Goal: Task Accomplishment & Management: Use online tool/utility

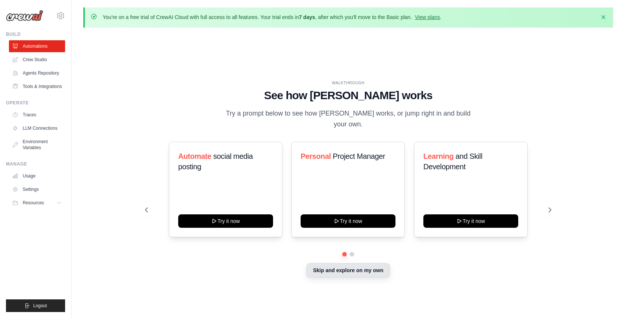
click at [364, 267] on button "Skip and explore on my own" at bounding box center [348, 270] width 83 height 14
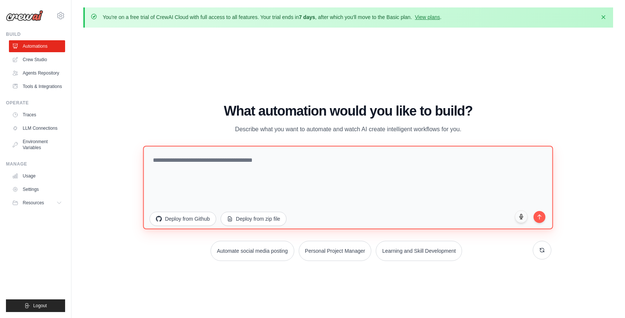
click at [229, 154] on textarea at bounding box center [348, 186] width 410 height 83
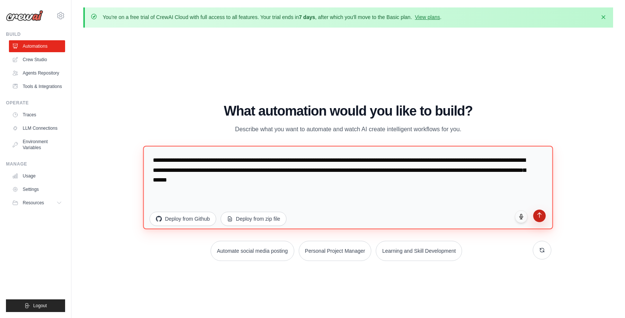
type textarea "**********"
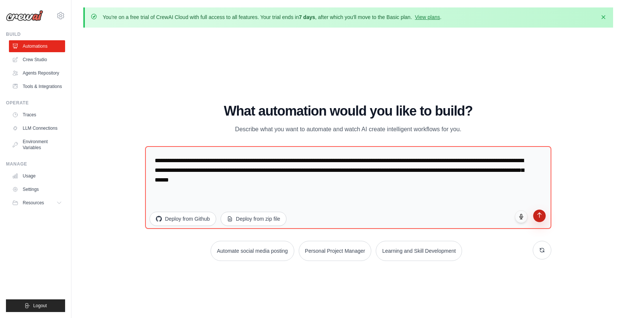
click at [538, 216] on icon "submit" at bounding box center [540, 214] width 6 height 6
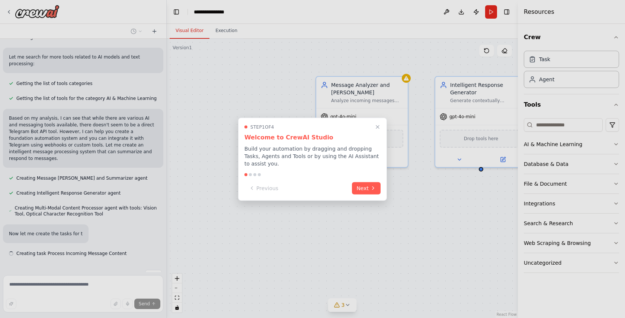
scroll to position [265, 0]
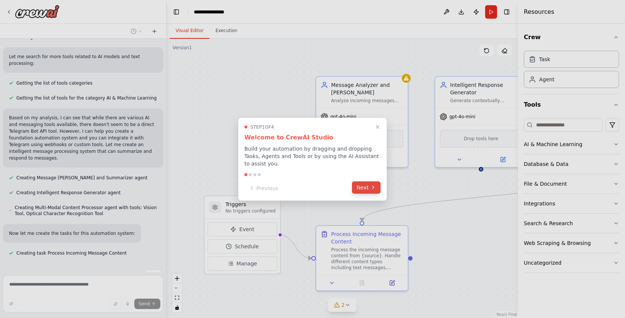
click at [371, 184] on button "Next" at bounding box center [366, 187] width 29 height 12
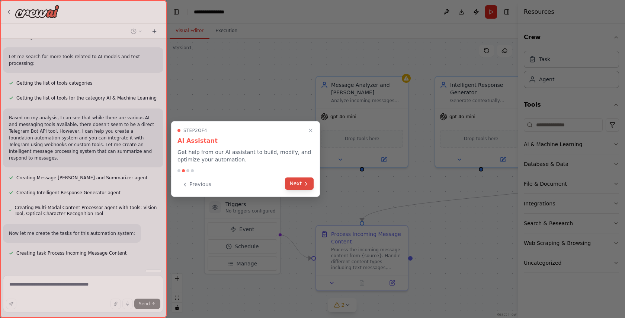
click at [306, 189] on button "Next" at bounding box center [299, 183] width 29 height 12
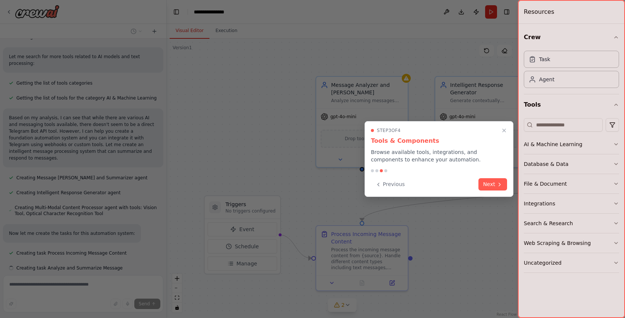
scroll to position [280, 0]
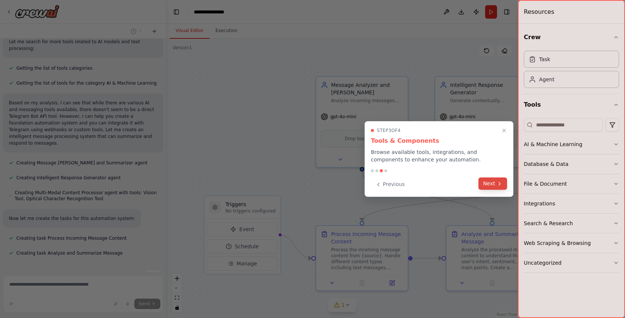
click at [490, 180] on button "Next" at bounding box center [493, 183] width 29 height 12
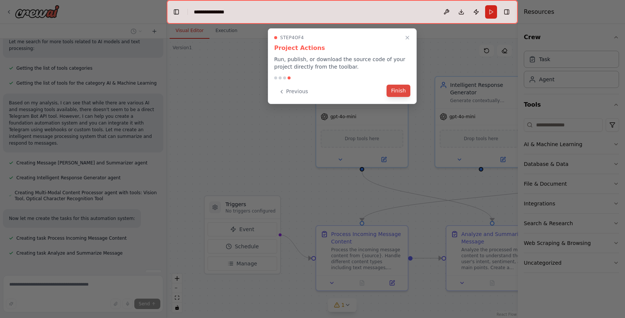
click at [401, 87] on button "Finish" at bounding box center [399, 91] width 24 height 12
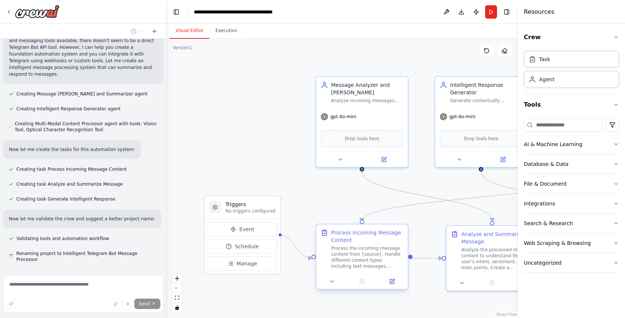
scroll to position [350, 0]
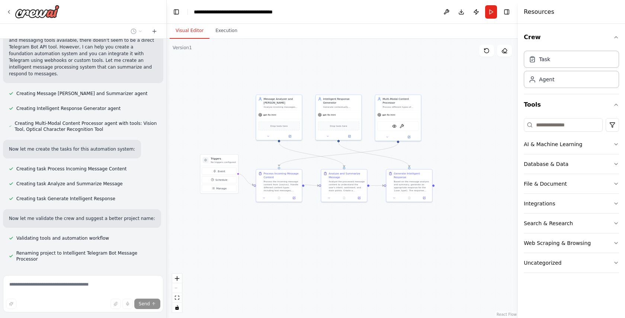
drag, startPoint x: 440, startPoint y: 237, endPoint x: 351, endPoint y: 165, distance: 114.4
click at [351, 163] on div ".deletable-edge-delete-btn { width: 20px; height: 20px; border: 0px solid #ffff…" at bounding box center [342, 178] width 351 height 279
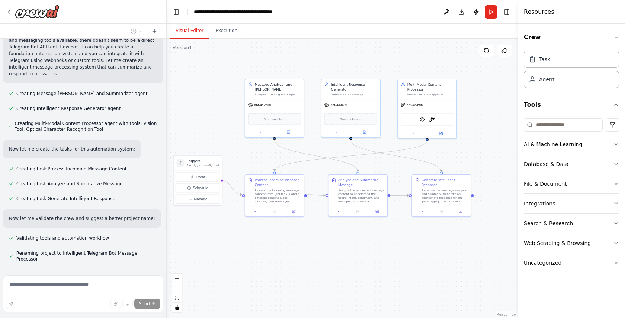
drag, startPoint x: 277, startPoint y: 156, endPoint x: 292, endPoint y: 159, distance: 15.6
click at [292, 160] on div ".deletable-edge-delete-btn { width: 20px; height: 20px; border: 0px solid #ffff…" at bounding box center [342, 178] width 351 height 279
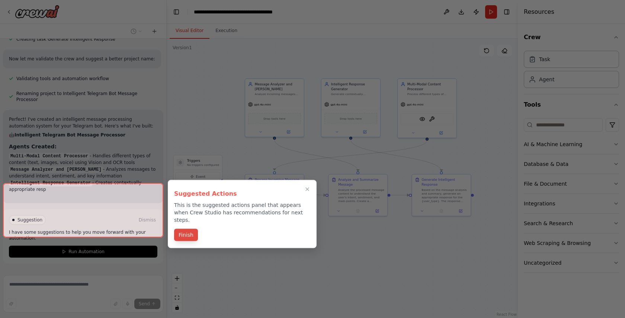
click at [190, 229] on button "Finish" at bounding box center [186, 235] width 24 height 12
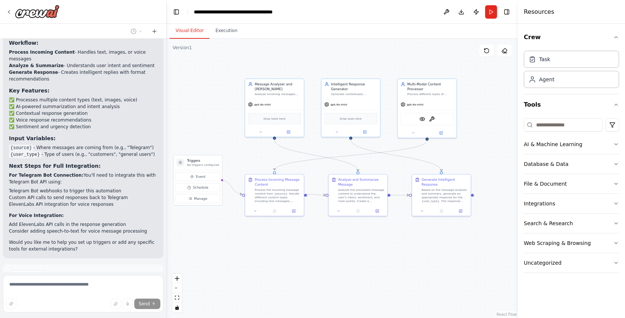
scroll to position [722, 0]
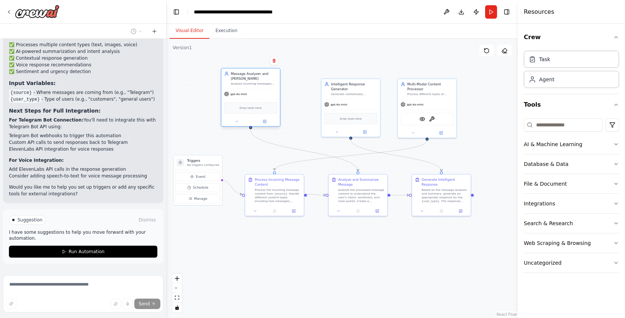
drag, startPoint x: 276, startPoint y: 108, endPoint x: 252, endPoint y: 101, distance: 25.0
click at [251, 101] on div "Drop tools here" at bounding box center [251, 107] width 59 height 17
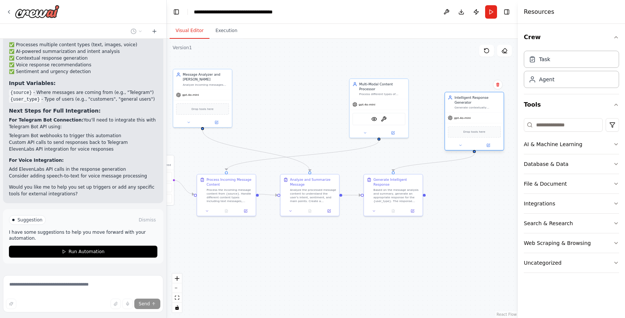
drag, startPoint x: 359, startPoint y: 97, endPoint x: 483, endPoint y: 111, distance: 124.8
click at [483, 111] on div "Intelligent Response Generator Generate contextually appropriate and helpful re…" at bounding box center [474, 102] width 59 height 20
drag, startPoint x: 381, startPoint y: 99, endPoint x: 261, endPoint y: 72, distance: 122.0
click at [260, 74] on div "gpt-4o-mini" at bounding box center [264, 79] width 59 height 10
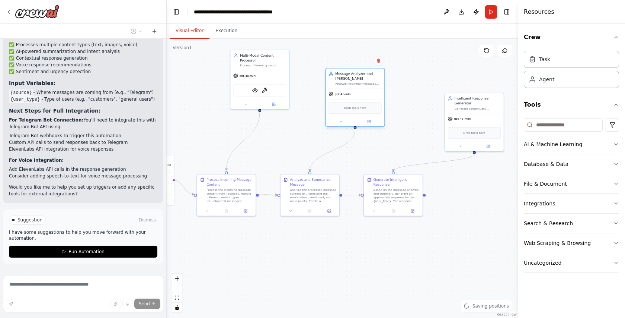
drag, startPoint x: 201, startPoint y: 89, endPoint x: 352, endPoint y: 89, distance: 150.8
click at [351, 89] on div "gpt-4o-mini" at bounding box center [355, 94] width 59 height 10
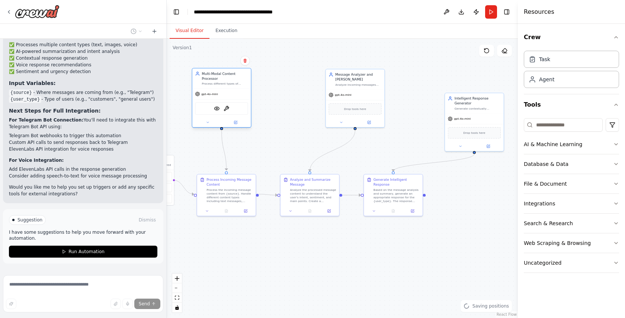
drag, startPoint x: 264, startPoint y: 61, endPoint x: 227, endPoint y: 81, distance: 42.5
click at [227, 81] on div "Multi-Modal Content Processor Process different types of content including text…" at bounding box center [225, 78] width 46 height 14
drag, startPoint x: 351, startPoint y: 89, endPoint x: 307, endPoint y: 92, distance: 44.5
click at [306, 93] on div "gpt-4o-mini Drop tools here" at bounding box center [312, 112] width 59 height 38
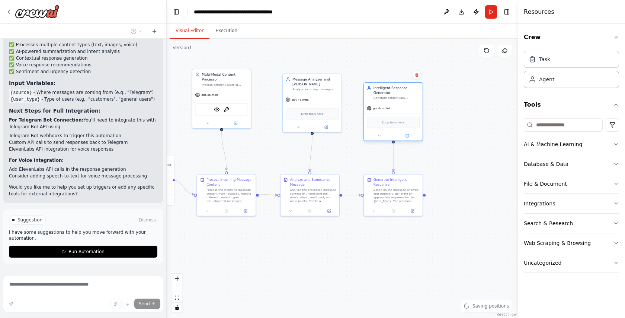
drag, startPoint x: 463, startPoint y: 112, endPoint x: 383, endPoint y: 102, distance: 80.3
click at [383, 102] on div "Intelligent Response Generator Generate contextually appropriate and helpful re…" at bounding box center [393, 93] width 59 height 20
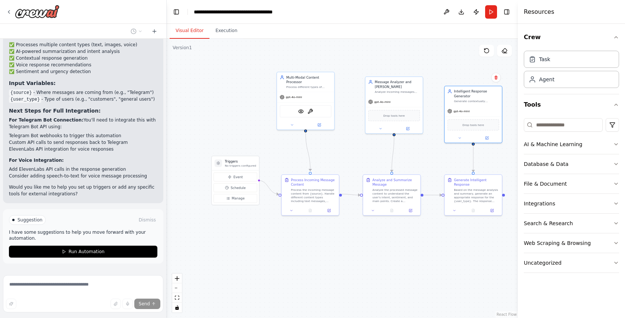
drag, startPoint x: 281, startPoint y: 152, endPoint x: 363, endPoint y: 151, distance: 82.3
click at [363, 151] on div ".deletable-edge-delete-btn { width: 20px; height: 20px; border: 0px solid #ffff…" at bounding box center [342, 178] width 351 height 279
click at [243, 176] on button "Event" at bounding box center [236, 176] width 44 height 9
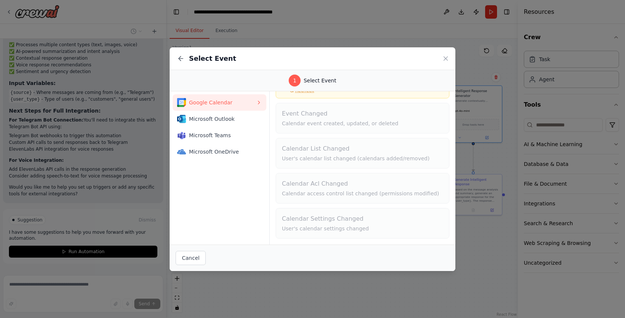
scroll to position [0, 0]
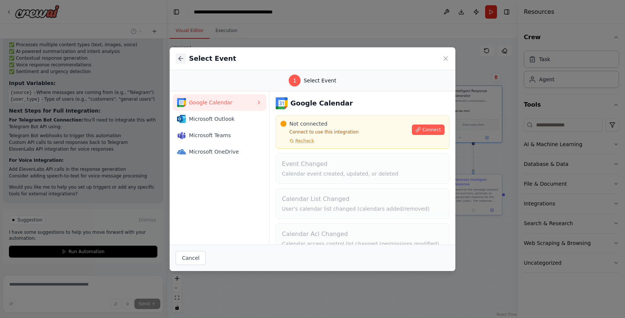
click at [181, 58] on icon at bounding box center [181, 58] width 4 height 0
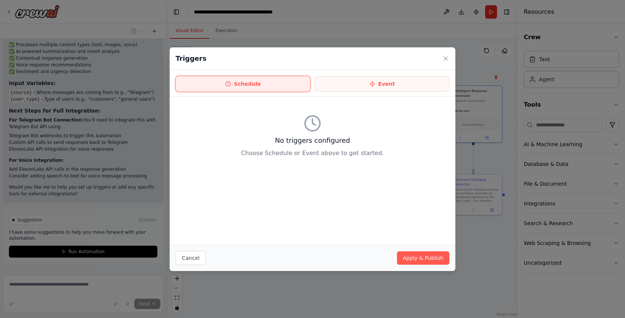
click at [273, 81] on button "Schedule" at bounding box center [243, 84] width 135 height 16
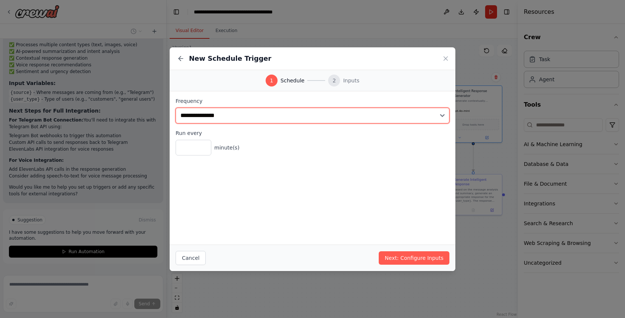
click at [230, 111] on select "**********" at bounding box center [313, 116] width 274 height 16
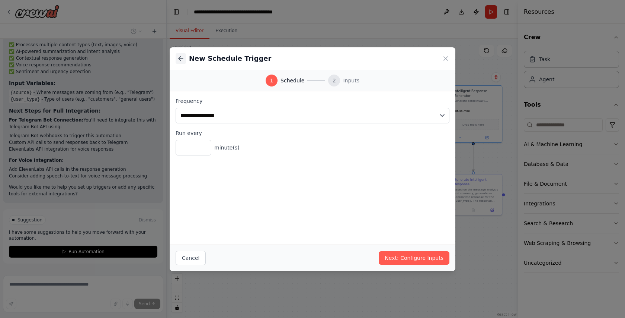
click at [181, 58] on icon at bounding box center [181, 58] width 4 height 0
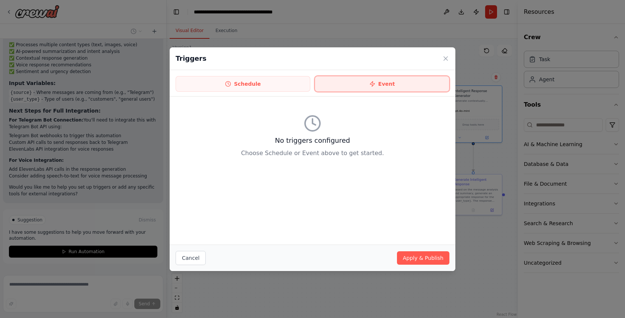
click at [370, 83] on button "Event" at bounding box center [382, 84] width 135 height 16
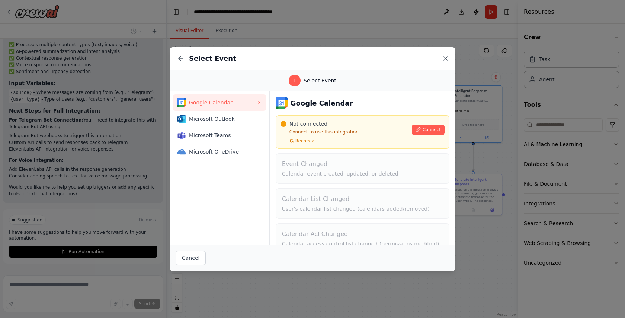
click at [445, 58] on icon at bounding box center [445, 58] width 7 height 7
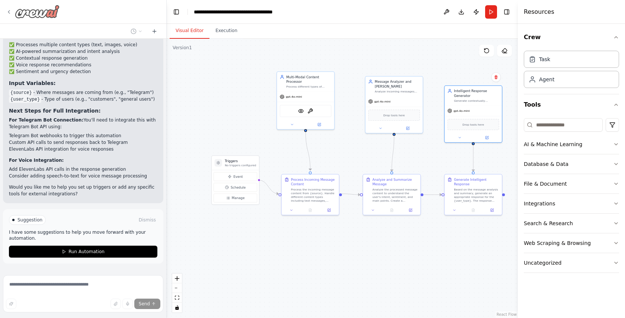
click at [8, 10] on icon at bounding box center [9, 12] width 6 height 6
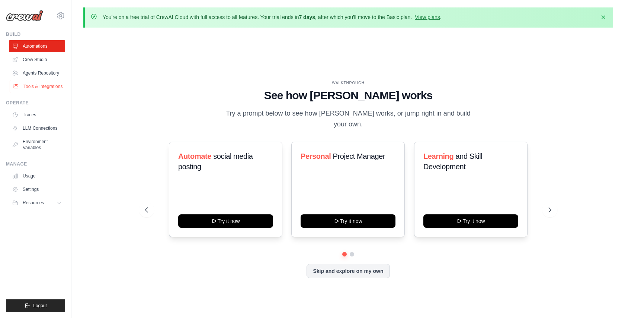
click at [41, 87] on link "Tools & Integrations" at bounding box center [38, 86] width 56 height 12
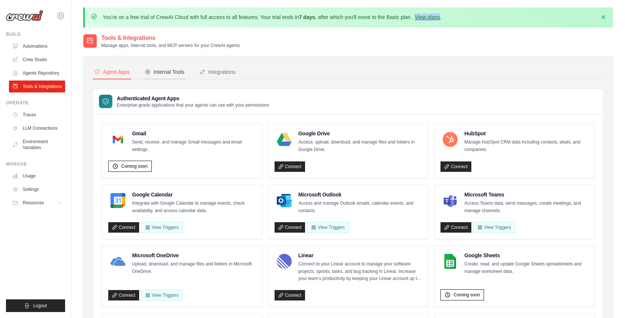
click at [163, 70] on div "Internal Tools" at bounding box center [165, 71] width 40 height 7
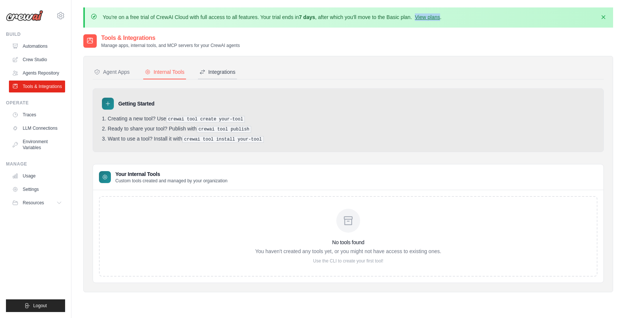
click at [214, 70] on div "Integrations" at bounding box center [218, 71] width 36 height 7
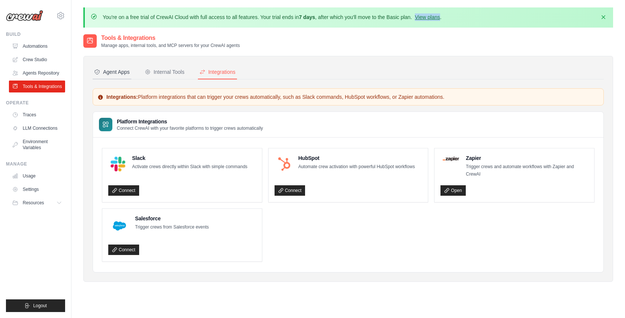
click at [126, 71] on div "Agent Apps" at bounding box center [112, 71] width 36 height 7
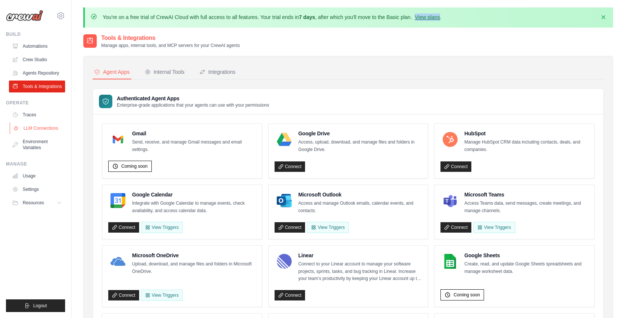
click at [41, 129] on link "LLM Connections" at bounding box center [38, 128] width 56 height 12
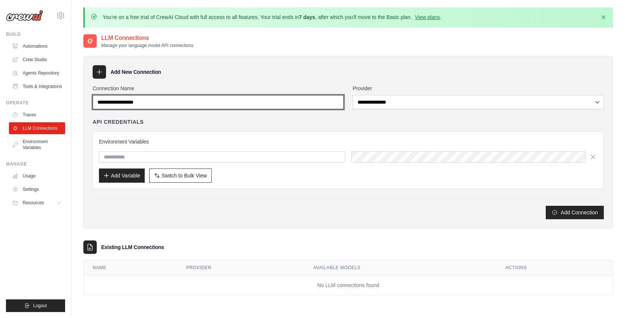
click at [154, 98] on input "Connection Name" at bounding box center [218, 102] width 251 height 14
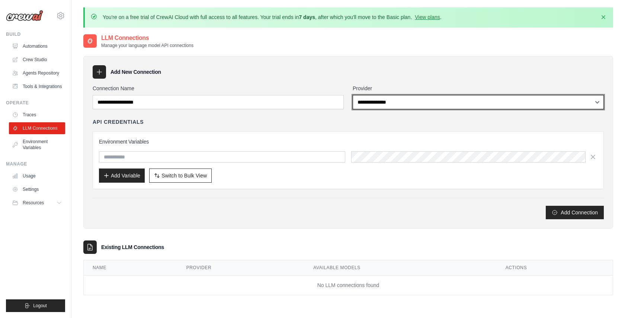
click at [402, 106] on select "**********" at bounding box center [478, 102] width 251 height 14
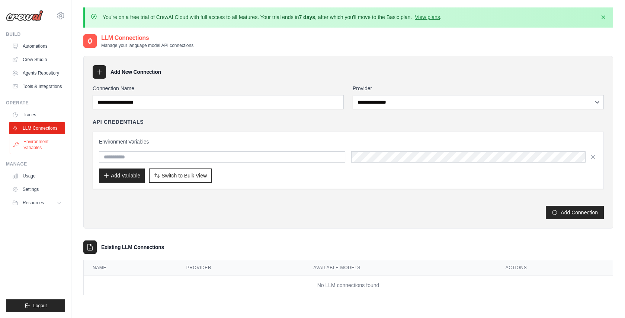
click at [35, 146] on link "Environment Variables" at bounding box center [38, 145] width 56 height 18
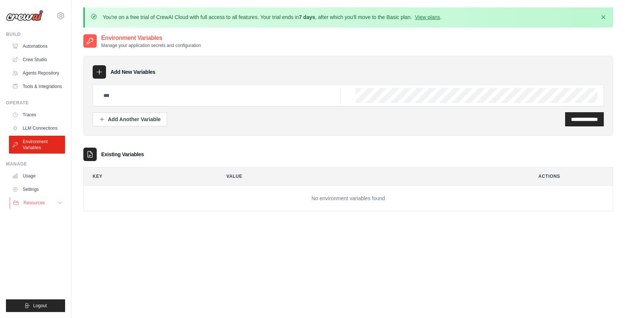
click at [31, 201] on span "Resources" at bounding box center [33, 203] width 21 height 6
click at [35, 213] on span "Documentation" at bounding box center [41, 215] width 30 height 6
click at [39, 85] on link "Tools & Integrations" at bounding box center [38, 86] width 56 height 12
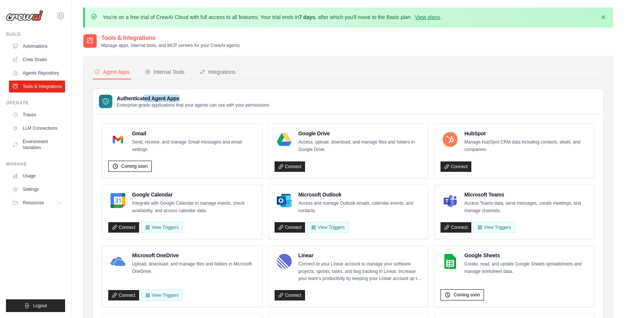
drag, startPoint x: 145, startPoint y: 98, endPoint x: 204, endPoint y: 97, distance: 59.2
click at [204, 98] on h3 "Authenticated Agent Apps" at bounding box center [193, 98] width 153 height 7
drag, startPoint x: 152, startPoint y: 105, endPoint x: 234, endPoint y: 104, distance: 82.7
click at [234, 104] on p "Enterprise-grade applications that your agents can use with your permissions" at bounding box center [193, 105] width 153 height 6
click at [255, 104] on p "Enterprise-grade applications that your agents can use with your permissions" at bounding box center [193, 105] width 153 height 6
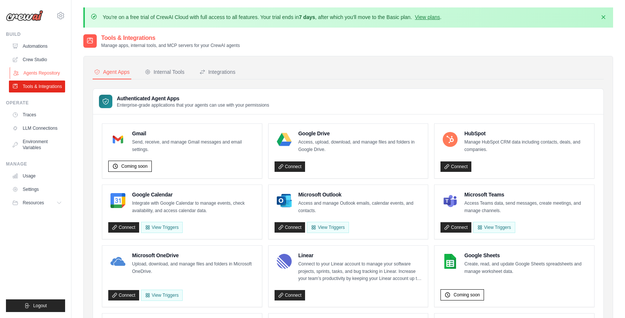
click at [37, 69] on link "Agents Repository" at bounding box center [38, 73] width 56 height 12
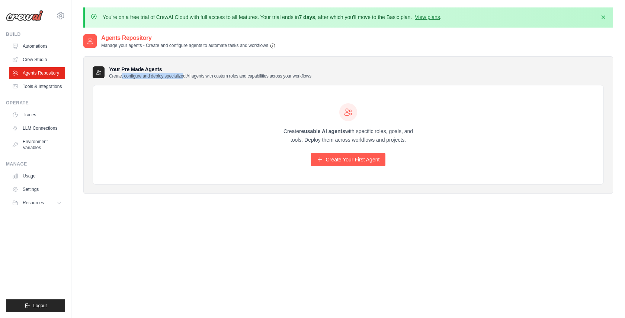
drag, startPoint x: 121, startPoint y: 76, endPoint x: 184, endPoint y: 74, distance: 63.3
click at [184, 75] on p "Create, configure and deploy specialized AI agents with custom roles and capabi…" at bounding box center [210, 76] width 203 height 6
drag, startPoint x: 194, startPoint y: 74, endPoint x: 217, endPoint y: 73, distance: 23.5
click at [217, 74] on p "Create, configure and deploy specialized AI agents with custom roles and capabi…" at bounding box center [210, 76] width 203 height 6
drag, startPoint x: 226, startPoint y: 74, endPoint x: 258, endPoint y: 74, distance: 32.4
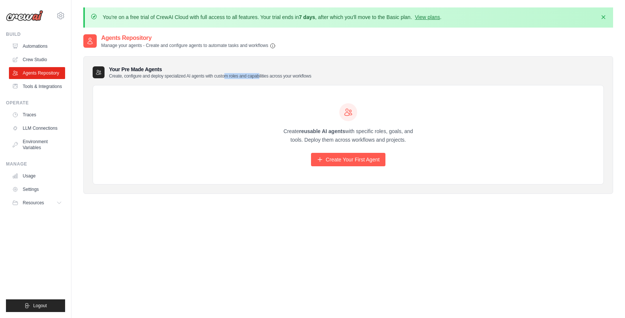
click at [258, 74] on p "Create, configure and deploy specialized AI agents with custom roles and capabi…" at bounding box center [210, 76] width 203 height 6
drag, startPoint x: 265, startPoint y: 74, endPoint x: 305, endPoint y: 74, distance: 39.5
click at [305, 74] on p "Create, configure and deploy specialized AI agents with custom roles and capabi…" at bounding box center [210, 76] width 203 height 6
click at [318, 75] on div "Your Pre Made Agents Create, configure and deploy specialized AI agents with cu…" at bounding box center [349, 72] width 512 height 13
click at [355, 159] on link "Create Your First Agent" at bounding box center [348, 159] width 75 height 13
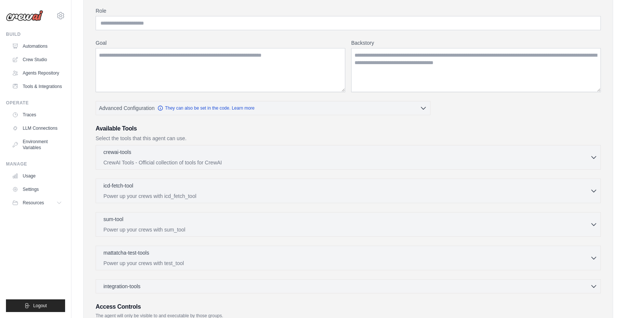
scroll to position [49, 0]
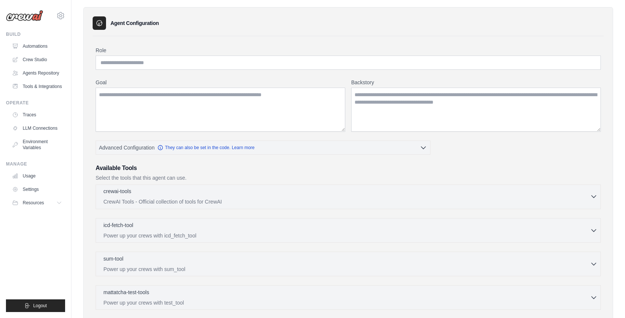
click at [172, 198] on p "CrewAI Tools - Official collection of tools for CrewAI" at bounding box center [347, 201] width 487 height 7
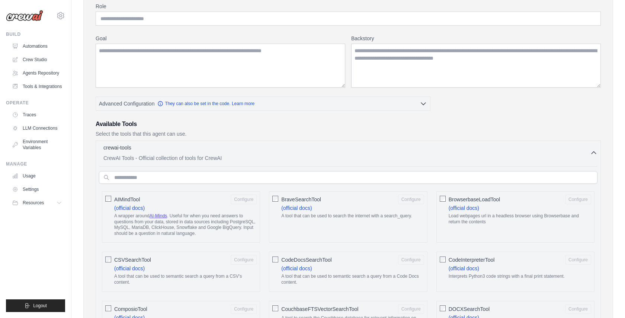
scroll to position [94, 0]
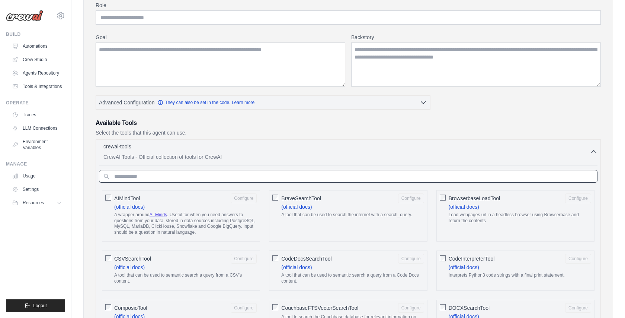
click at [167, 178] on input "text" at bounding box center [348, 176] width 499 height 13
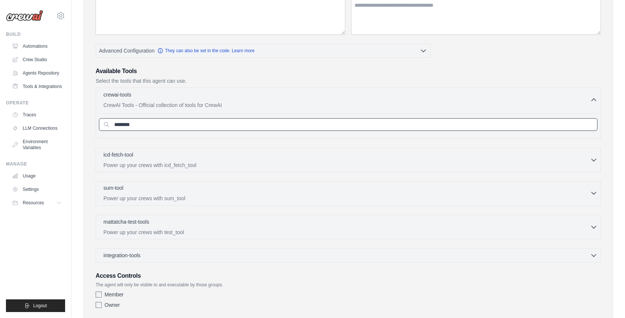
scroll to position [150, 0]
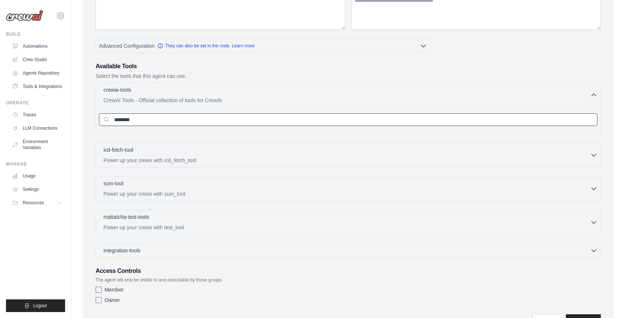
type input "********"
click at [163, 165] on div "icd-fetch-tool 0 selected Power up your crews with icd_fetch_tool IcdFetchTool" at bounding box center [349, 155] width 506 height 25
click at [167, 160] on p "Power up your crews with icd_fetch_tool" at bounding box center [347, 159] width 487 height 7
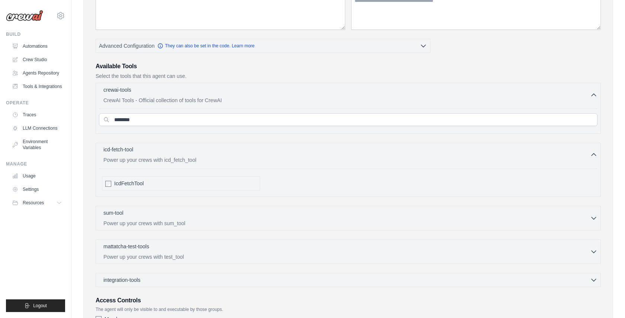
click at [167, 159] on p "Power up your crews with icd_fetch_tool" at bounding box center [347, 159] width 487 height 7
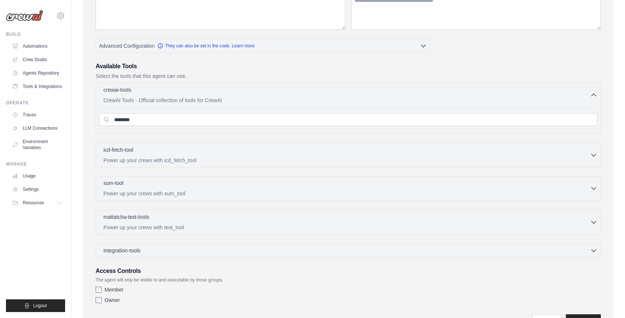
click at [151, 194] on p "Power up your crews with sum_tool" at bounding box center [347, 193] width 487 height 7
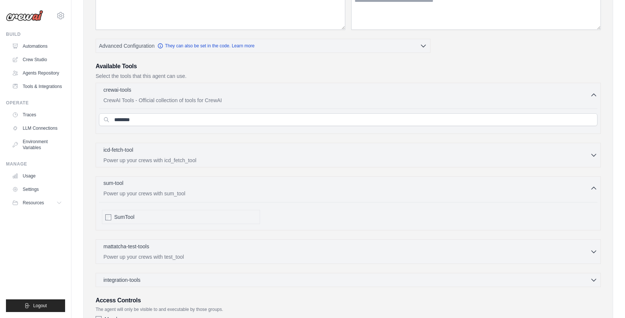
click at [151, 194] on p "Power up your crews with sum_tool" at bounding box center [347, 193] width 487 height 7
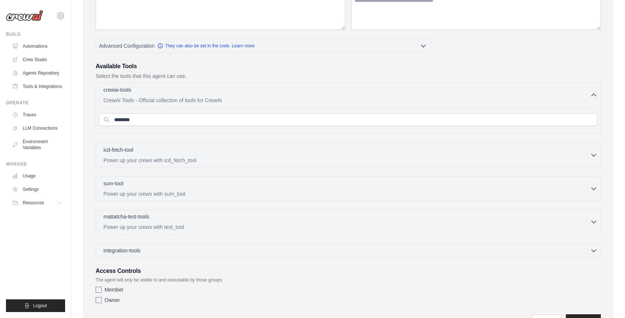
click at [148, 219] on p "mattatcha-test-tools" at bounding box center [127, 216] width 46 height 7
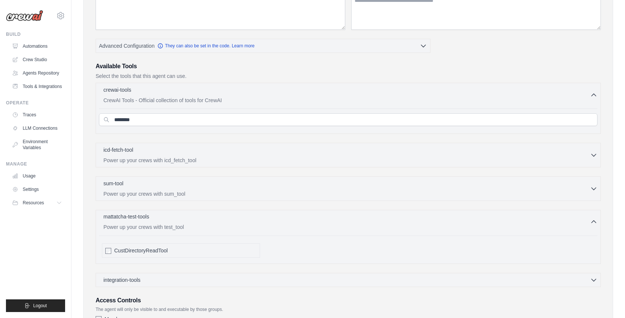
click at [165, 220] on div "mattatcha-test-tools 0 selected" at bounding box center [347, 217] width 487 height 9
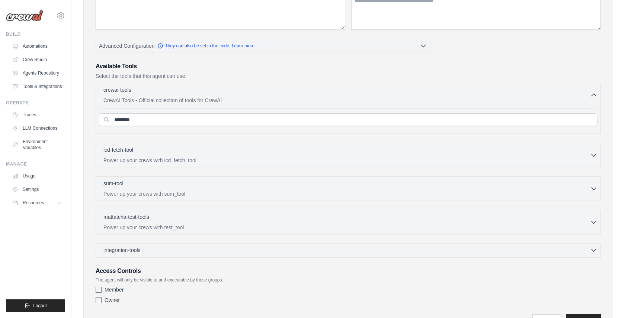
click at [141, 248] on div "integration-tools 0 selected" at bounding box center [124, 249] width 40 height 7
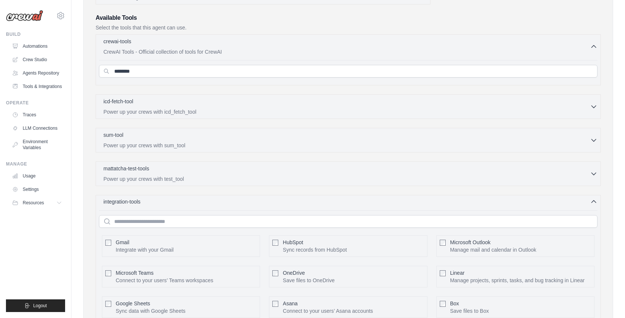
scroll to position [228, 0]
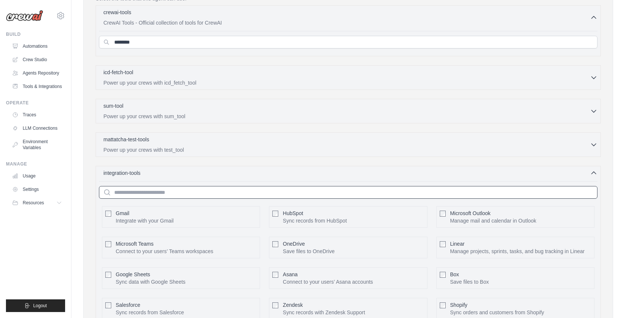
click at [139, 193] on input "text" at bounding box center [348, 192] width 499 height 13
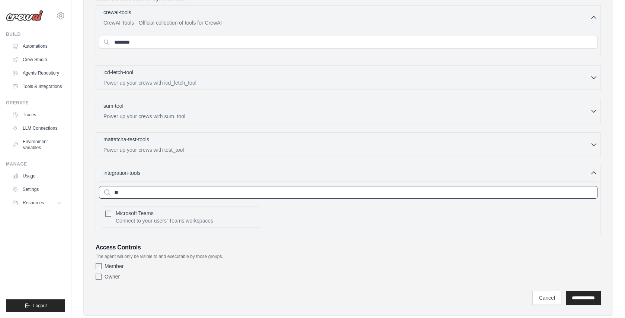
type input "*"
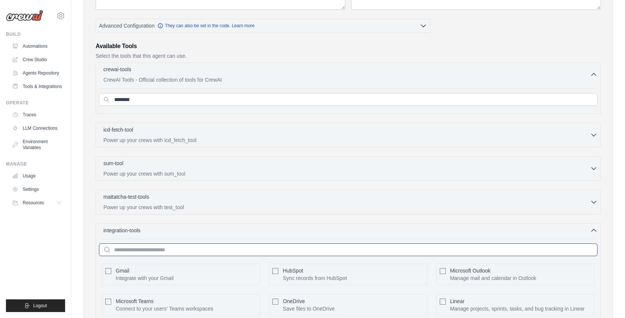
scroll to position [186, 0]
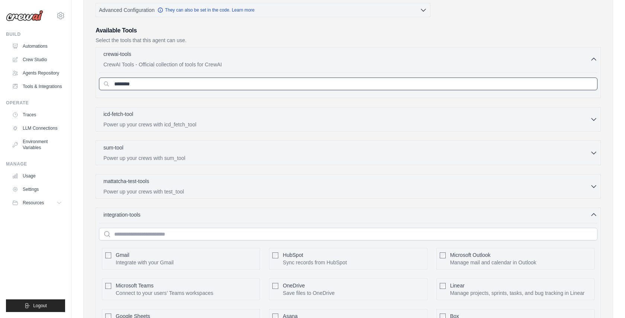
drag, startPoint x: 139, startPoint y: 86, endPoint x: 73, endPoint y: 84, distance: 65.9
click at [73, 84] on div "You're on a free trial of CrewAI Cloud with full access to all features. Your t…" at bounding box center [348, 171] width 554 height 700
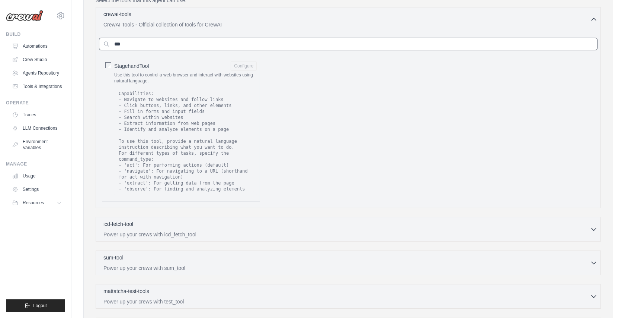
scroll to position [206, 0]
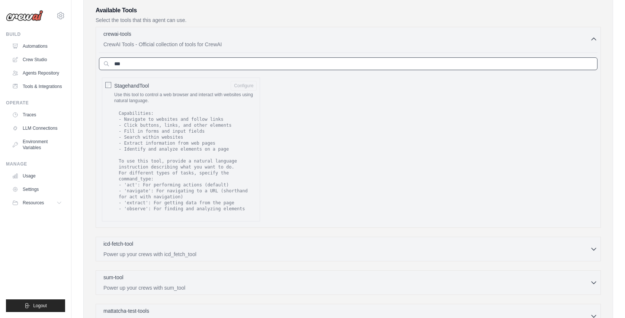
type input "***"
click at [35, 45] on link "Automations" at bounding box center [38, 46] width 56 height 12
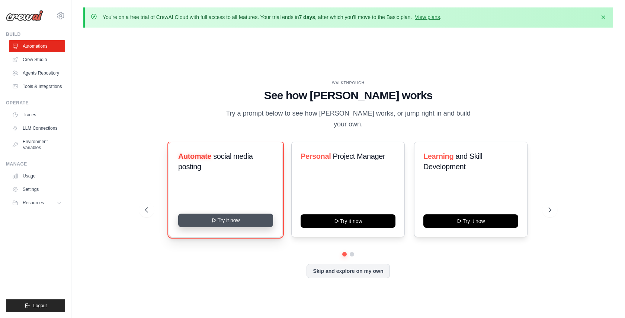
click at [225, 215] on button "Try it now" at bounding box center [225, 219] width 95 height 13
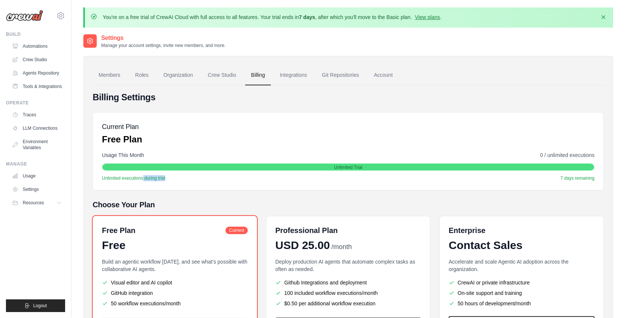
drag, startPoint x: 142, startPoint y: 176, endPoint x: 176, endPoint y: 176, distance: 34.3
click at [177, 176] on div "Unlimited executions during trial 7 days remaining" at bounding box center [348, 178] width 493 height 6
click at [33, 115] on link "Traces" at bounding box center [38, 115] width 56 height 12
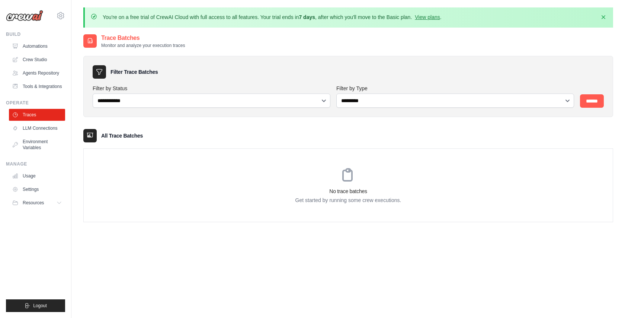
drag, startPoint x: 129, startPoint y: 72, endPoint x: 159, endPoint y: 71, distance: 30.2
click at [160, 71] on div "Filter Trace Batches" at bounding box center [349, 71] width 512 height 13
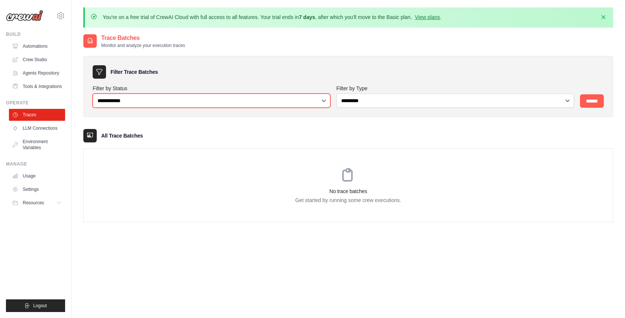
click at [148, 94] on select "**********" at bounding box center [212, 100] width 238 height 14
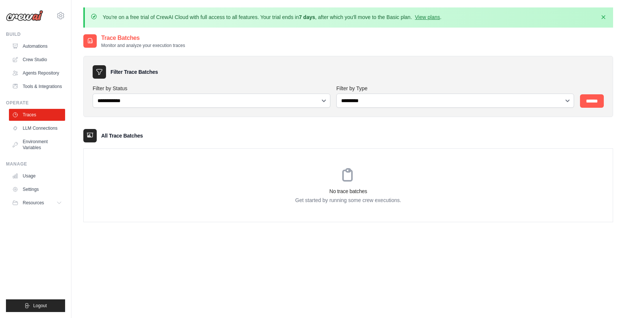
click at [25, 11] on img at bounding box center [24, 15] width 37 height 11
click at [41, 19] on img at bounding box center [24, 15] width 37 height 11
click at [77, 9] on div "You're on a free trial of CrewAI Cloud with full access to all features. Your t…" at bounding box center [348, 179] width 554 height 344
click at [63, 14] on icon at bounding box center [60, 15] width 9 height 9
click at [296, 41] on div "Trace Batches Monitor and analyze your execution traces" at bounding box center [348, 41] width 530 height 15
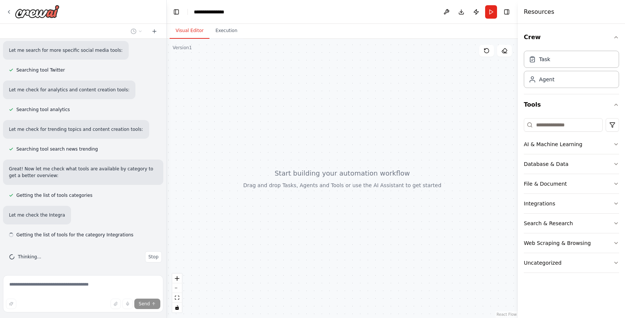
scroll to position [153, 0]
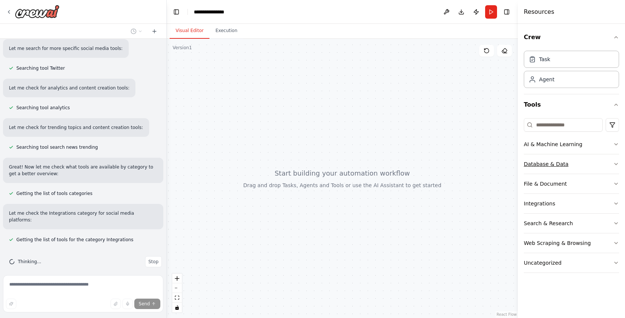
click at [572, 164] on button "Database & Data" at bounding box center [571, 163] width 95 height 19
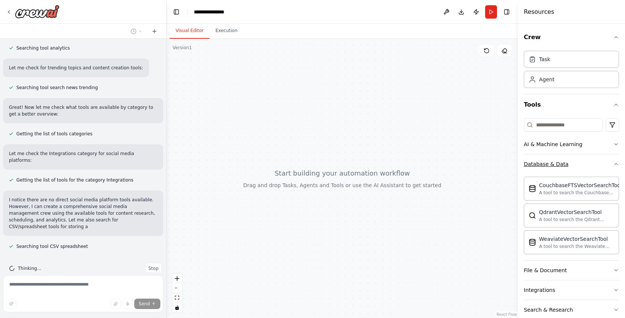
scroll to position [219, 0]
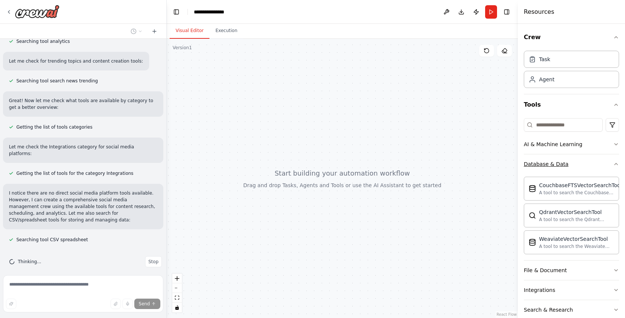
click at [605, 162] on button "Database & Data" at bounding box center [571, 163] width 95 height 19
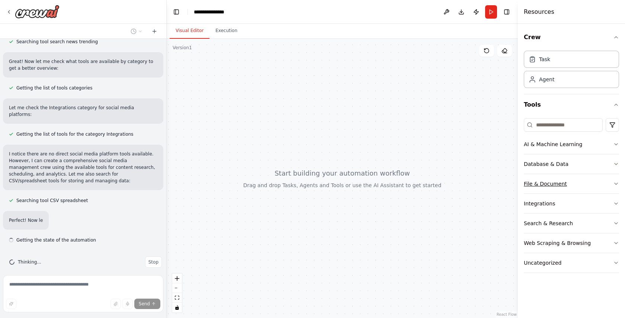
scroll to position [259, 0]
click at [567, 201] on button "Integrations" at bounding box center [571, 203] width 95 height 19
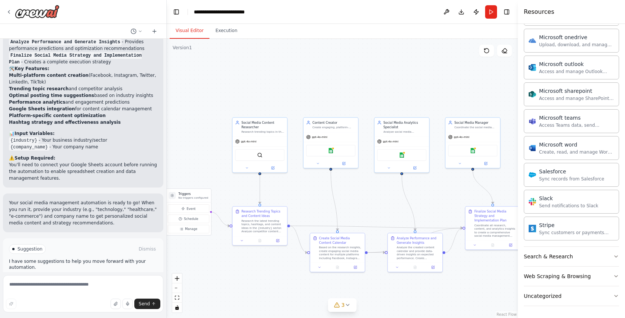
scroll to position [997, 0]
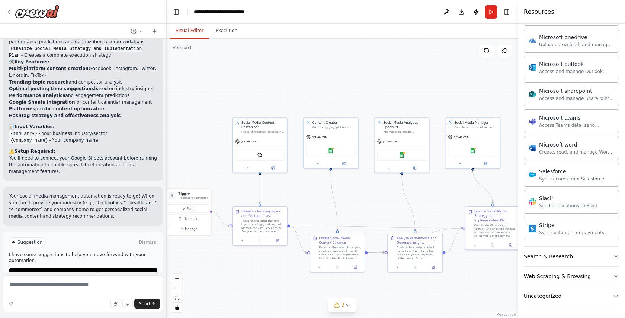
drag, startPoint x: 398, startPoint y: 245, endPoint x: 348, endPoint y: 204, distance: 64.0
click at [348, 205] on div ".deletable-edge-delete-btn { width: 20px; height: 20px; border: 0px solid #ffff…" at bounding box center [342, 178] width 351 height 279
click at [271, 139] on div "gpt-4o-mini" at bounding box center [259, 140] width 55 height 10
click at [88, 268] on button "Run Automation" at bounding box center [83, 274] width 149 height 12
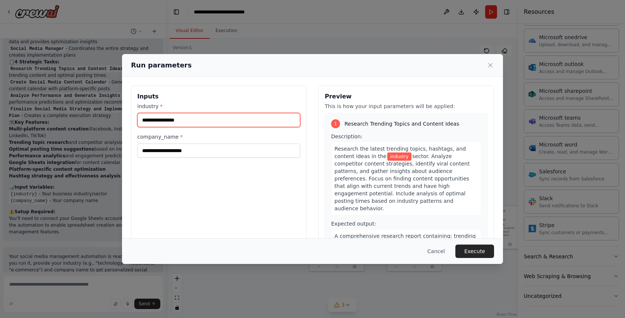
click at [160, 122] on input "industry *" at bounding box center [218, 120] width 163 height 14
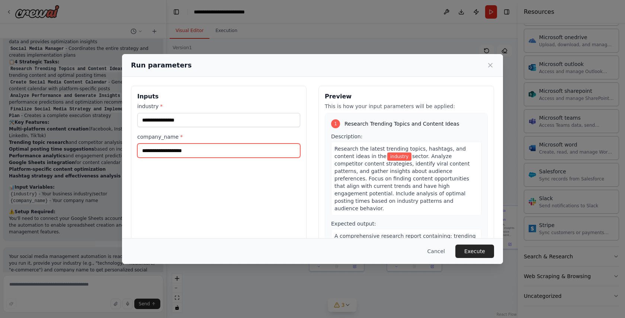
click at [173, 153] on input "company_name *" at bounding box center [218, 150] width 163 height 14
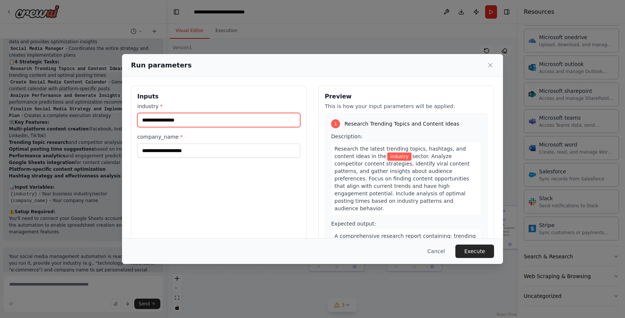
click at [190, 117] on input "industry *" at bounding box center [218, 120] width 163 height 14
type input "**********"
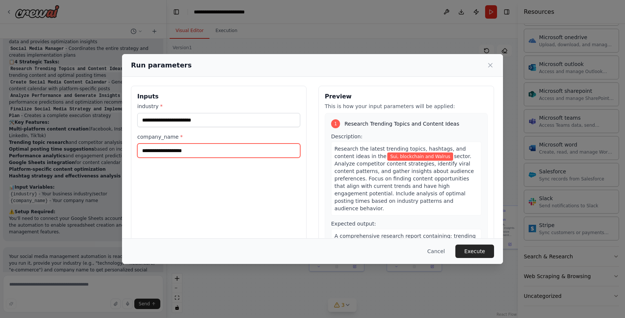
click at [178, 149] on input "company_name *" at bounding box center [218, 150] width 163 height 14
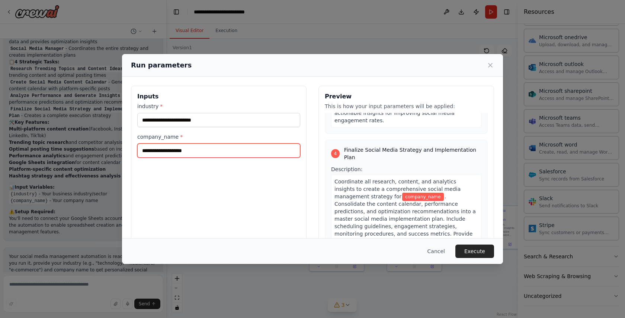
scroll to position [515, 0]
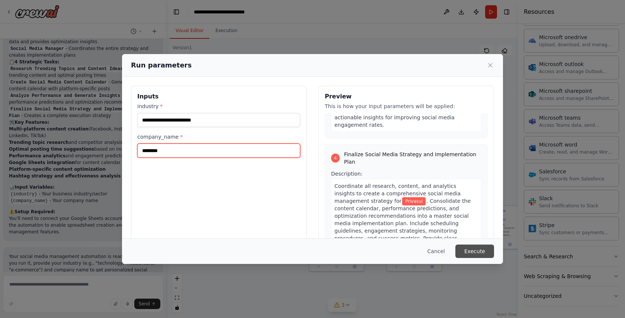
type input "********"
click at [470, 245] on button "Execute" at bounding box center [475, 250] width 39 height 13
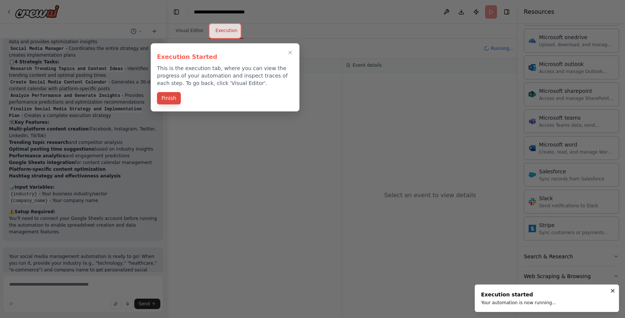
click at [172, 100] on button "Finish" at bounding box center [169, 98] width 24 height 12
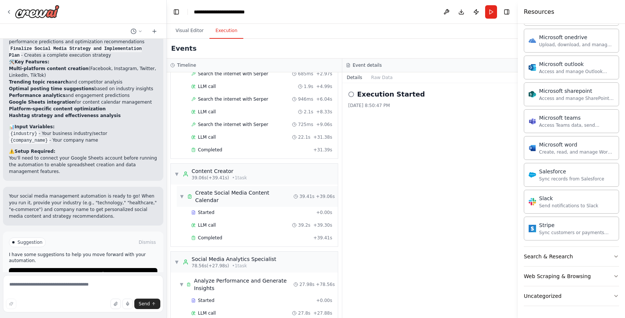
scroll to position [182, 0]
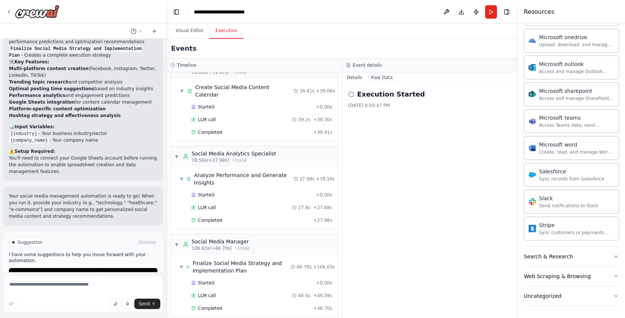
click at [378, 78] on button "Raw Data" at bounding box center [382, 77] width 31 height 10
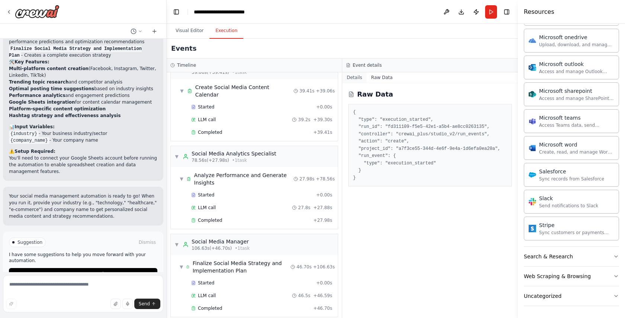
click at [351, 77] on button "Details" at bounding box center [355, 77] width 25 height 10
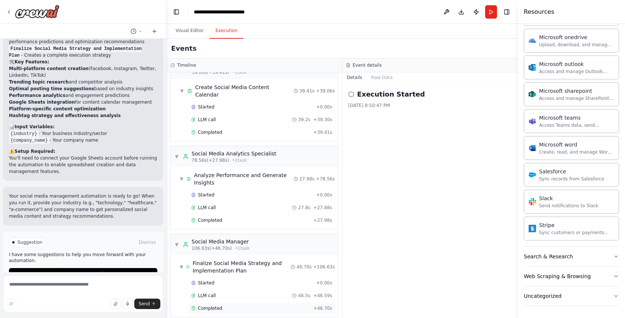
click at [218, 305] on span "Completed" at bounding box center [210, 308] width 24 height 6
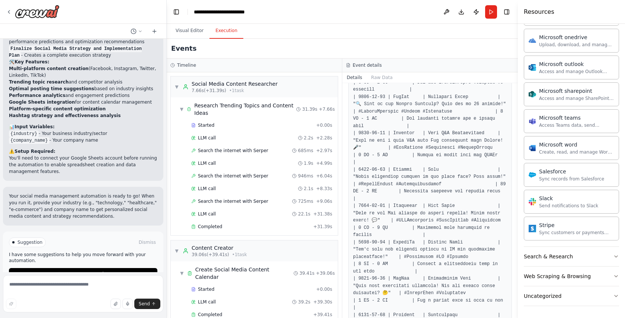
scroll to position [0, 0]
